Goal: Task Accomplishment & Management: Use online tool/utility

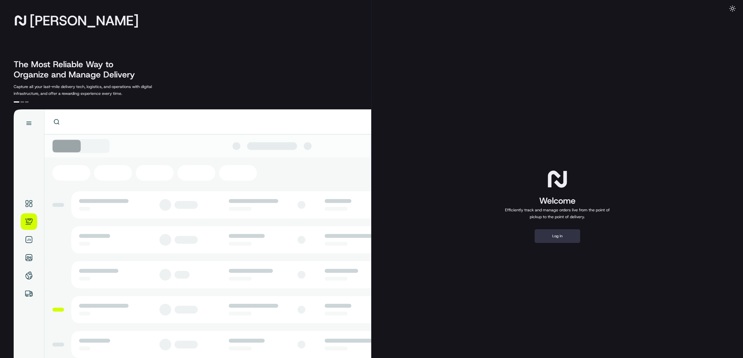
click at [567, 234] on button "Log in" at bounding box center [558, 236] width 46 height 14
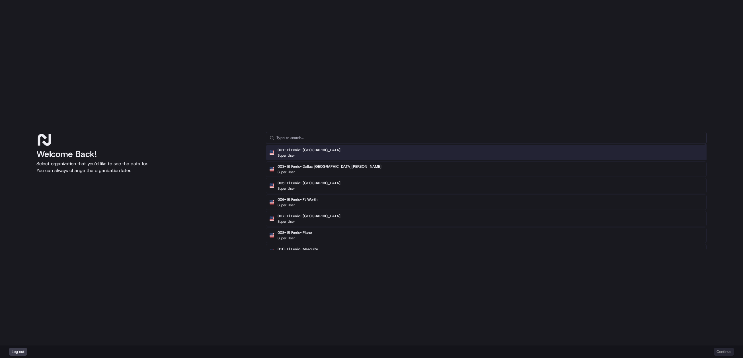
click at [332, 136] on input "text" at bounding box center [489, 137] width 427 height 11
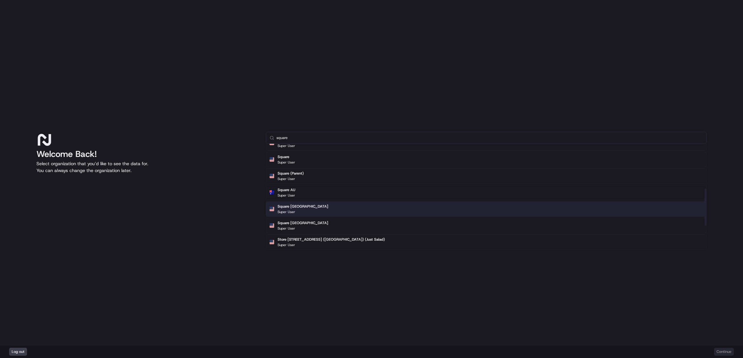
scroll to position [128, 0]
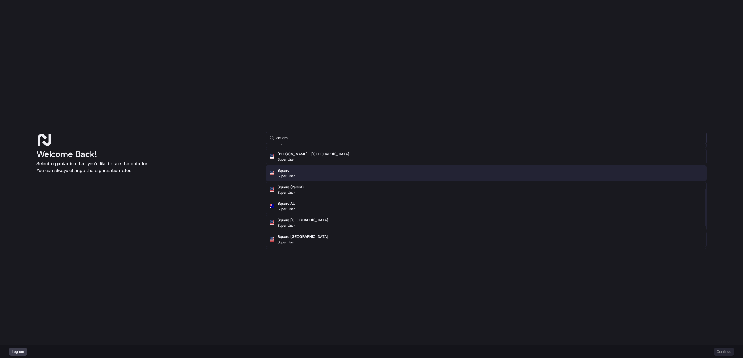
type input "square"
click at [303, 174] on div "Square Super User" at bounding box center [486, 172] width 441 height 15
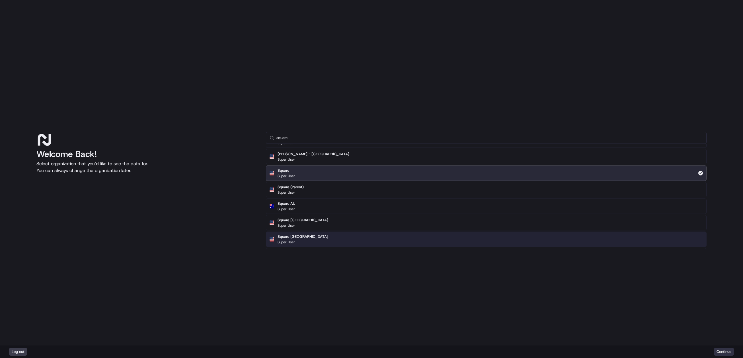
click at [728, 351] on button "Continue" at bounding box center [724, 352] width 20 height 8
